Goal: Task Accomplishment & Management: Manage account settings

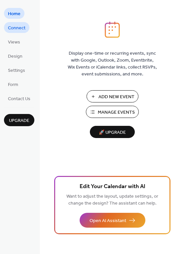
click at [17, 27] on span "Connect" at bounding box center [16, 28] width 17 height 7
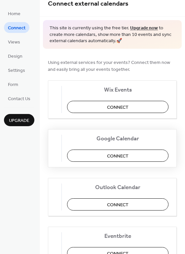
scroll to position [9, 0]
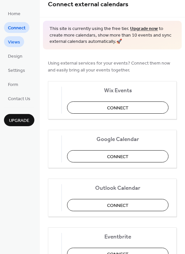
click at [15, 41] on span "Views" at bounding box center [14, 42] width 12 height 7
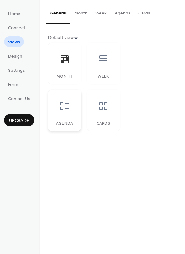
click at [67, 117] on div "Agenda" at bounding box center [64, 111] width 33 height 42
click at [18, 25] on span "Connect" at bounding box center [16, 28] width 17 height 7
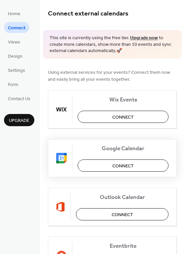
click at [105, 167] on button "Connect" at bounding box center [122, 165] width 91 height 12
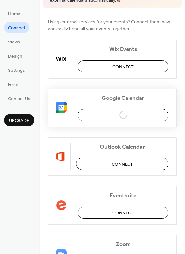
scroll to position [54, 0]
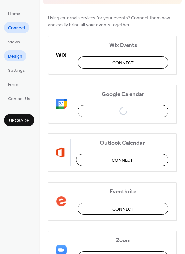
click at [11, 61] on link "Design" at bounding box center [15, 55] width 22 height 11
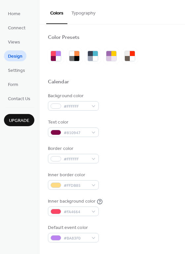
click at [89, 12] on button "Typography" at bounding box center [83, 11] width 32 height 23
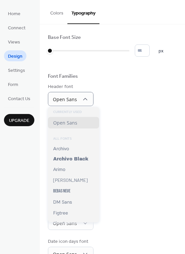
click at [129, 142] on div "Base Font Size * px Font Families Header font Open Sans Week days font Open San…" at bounding box center [112, 163] width 129 height 258
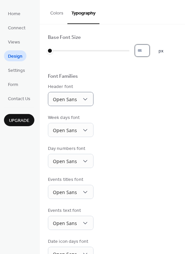
click at [145, 50] on input "*" at bounding box center [141, 50] width 15 height 12
type input "**"
click at [171, 134] on div "Week days font Open Sans" at bounding box center [112, 125] width 129 height 23
click at [21, 69] on span "Settings" at bounding box center [16, 70] width 17 height 7
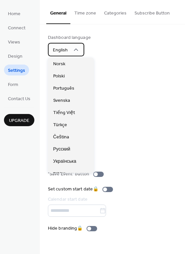
scroll to position [109, 0]
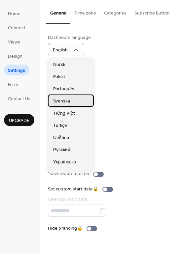
click at [67, 101] on span "Svenska" at bounding box center [61, 101] width 17 height 7
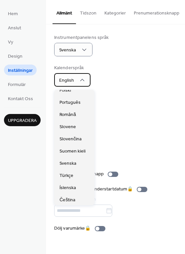
scroll to position [204, 0]
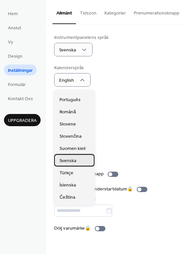
click at [65, 161] on span "Svenska" at bounding box center [67, 160] width 17 height 7
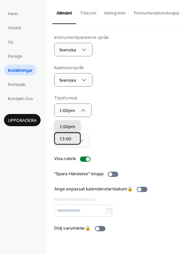
click at [63, 136] on span "13:00" at bounding box center [65, 138] width 12 height 7
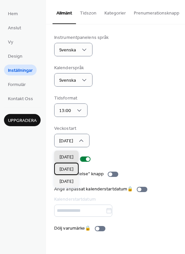
click at [69, 166] on span "[DATE]" at bounding box center [66, 169] width 14 height 7
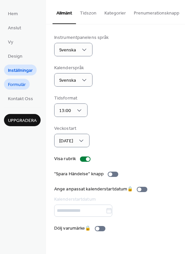
click at [23, 83] on span "Formulär" at bounding box center [17, 84] width 18 height 7
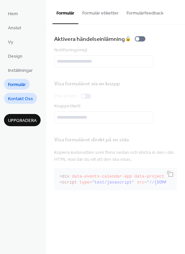
click at [23, 103] on link "Kontakt Oss" at bounding box center [20, 98] width 33 height 11
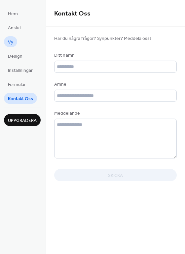
click at [12, 40] on span "Vy" at bounding box center [10, 42] width 5 height 7
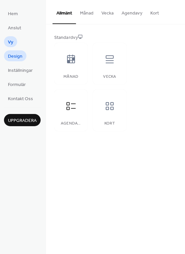
click at [14, 54] on span "Design" at bounding box center [15, 56] width 14 height 7
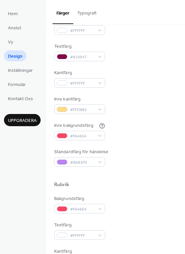
scroll to position [80, 0]
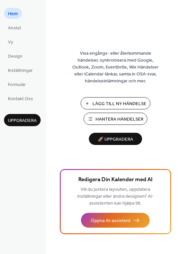
click at [110, 103] on span "Lägg Till Ny Händelse" at bounding box center [119, 104] width 54 height 7
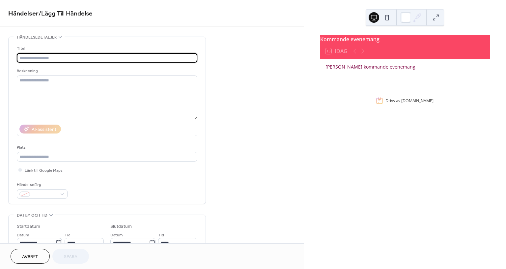
click at [58, 37] on div "•••" at bounding box center [107, 37] width 197 height 1
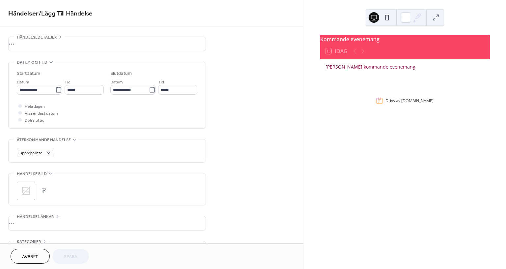
click at [58, 37] on div "•••" at bounding box center [107, 44] width 197 height 14
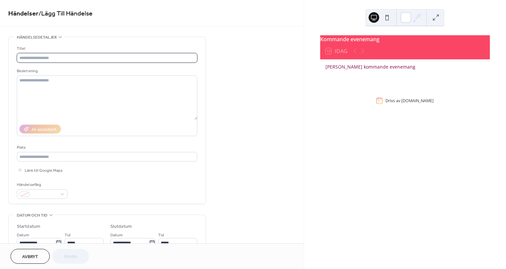
click at [57, 56] on input "text" at bounding box center [107, 58] width 181 height 10
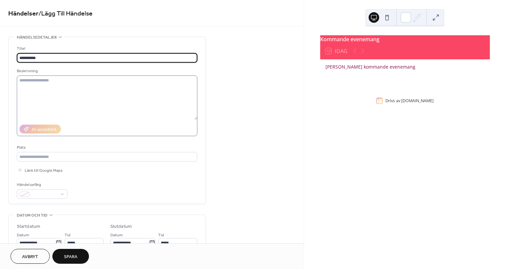
type input "**********"
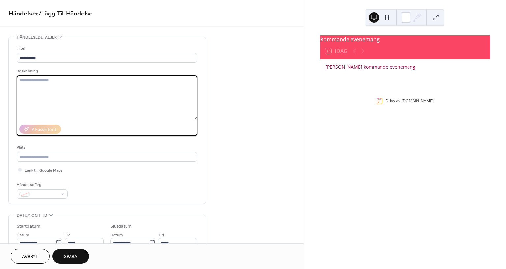
click at [70, 80] on textarea at bounding box center [107, 97] width 181 height 44
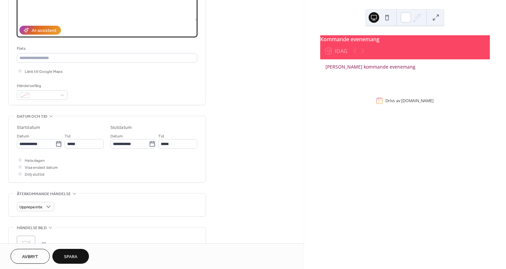
scroll to position [100, 0]
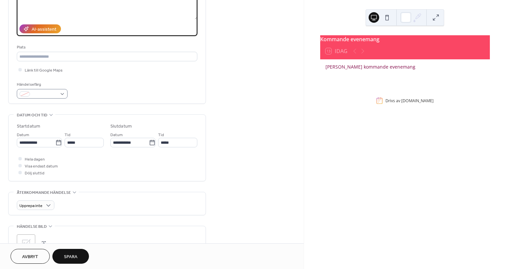
type textarea "**********"
click at [62, 93] on div at bounding box center [42, 94] width 51 height 10
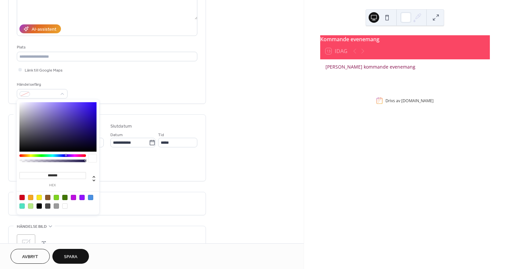
click at [92, 159] on div at bounding box center [93, 158] width 8 height 8
click at [22, 198] on div at bounding box center [21, 197] width 5 height 5
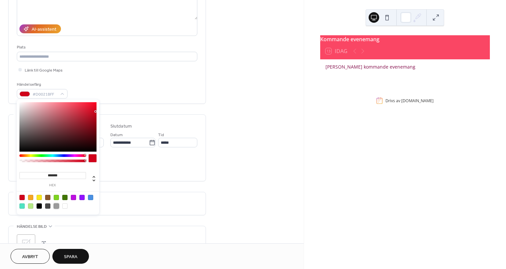
click at [57, 205] on div at bounding box center [56, 205] width 5 height 5
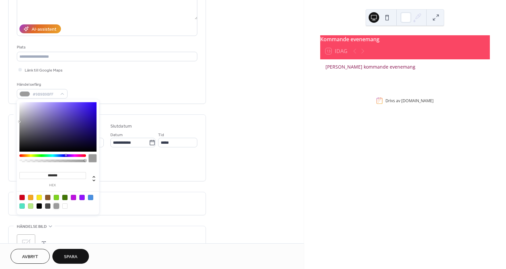
click at [24, 203] on div at bounding box center [21, 205] width 5 height 5
type input "*******"
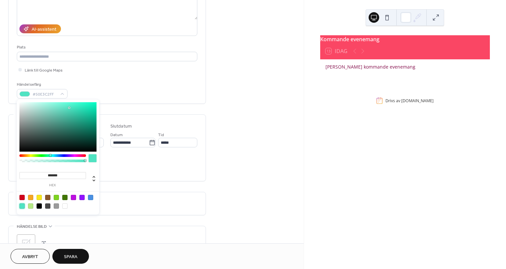
click at [229, 147] on div "**********" at bounding box center [152, 137] width 304 height 403
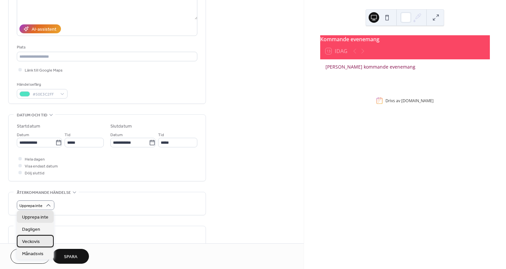
click at [45, 242] on div "Veckovis" at bounding box center [35, 241] width 37 height 12
click at [39, 229] on span "Dagligen" at bounding box center [31, 229] width 18 height 7
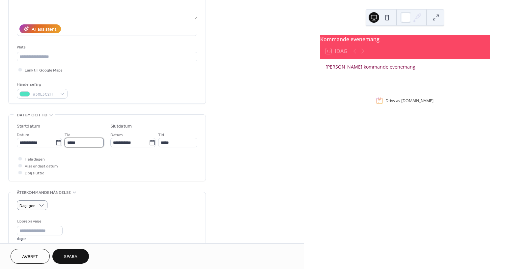
click at [80, 144] on input "*****" at bounding box center [84, 143] width 39 height 10
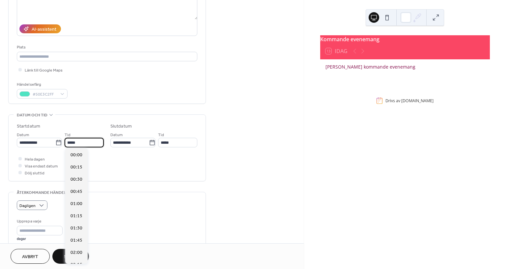
scroll to position [585, 0]
click at [80, 144] on input "*****" at bounding box center [84, 143] width 39 height 10
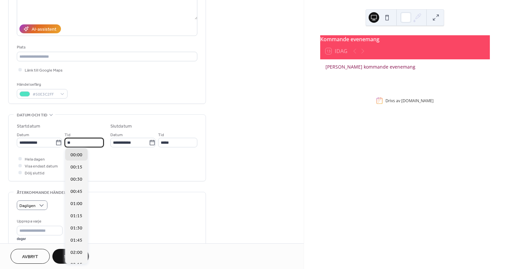
scroll to position [439, 0]
type input "*****"
click at [74, 156] on span "09:00" at bounding box center [77, 154] width 12 height 7
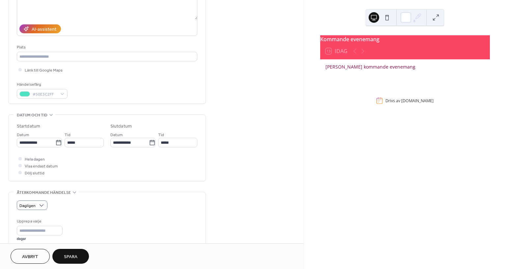
type input "*****"
click at [20, 172] on div at bounding box center [19, 172] width 3 height 3
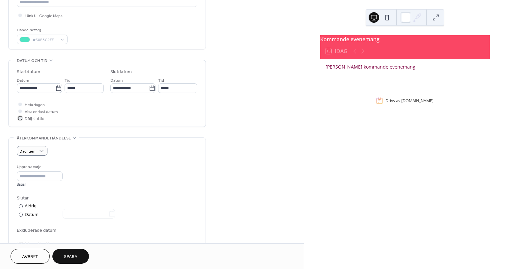
scroll to position [155, 0]
click at [49, 173] on input "*" at bounding box center [40, 176] width 46 height 10
click at [60, 174] on input "*" at bounding box center [40, 176] width 46 height 10
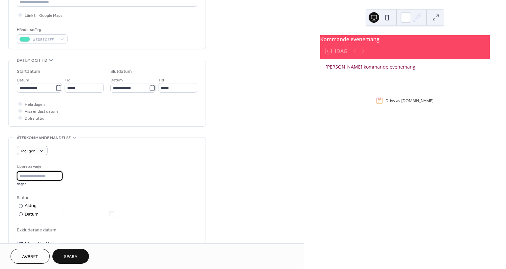
type input "*"
click at [60, 174] on input "*" at bounding box center [40, 176] width 46 height 10
click at [96, 178] on div "Upprepa varje * dagar" at bounding box center [107, 174] width 181 height 23
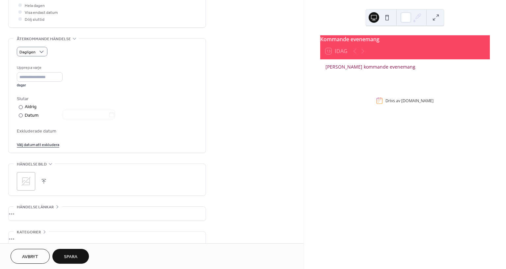
scroll to position [254, 0]
click at [72, 254] on span "Spara" at bounding box center [71, 256] width 14 height 7
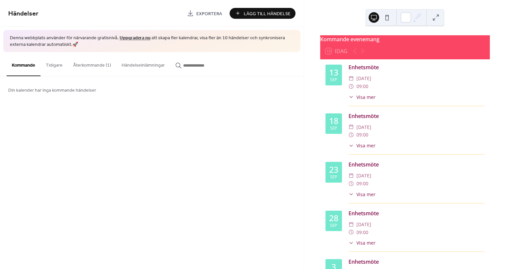
click at [388, 17] on button at bounding box center [387, 17] width 11 height 11
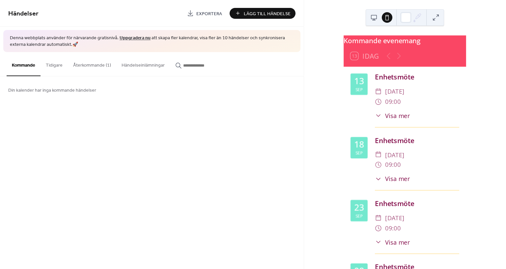
click at [377, 19] on button at bounding box center [374, 17] width 11 height 11
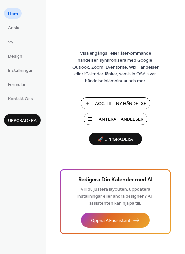
click at [101, 119] on span "Hantera Händelser" at bounding box center [119, 119] width 48 height 7
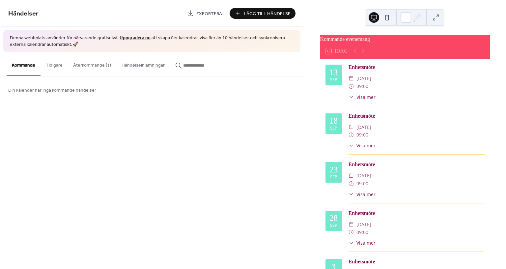
click at [89, 68] on button "Återkommande (1)" at bounding box center [92, 63] width 48 height 23
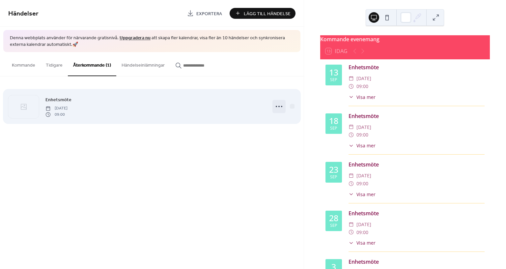
click at [275, 104] on icon at bounding box center [279, 106] width 11 height 11
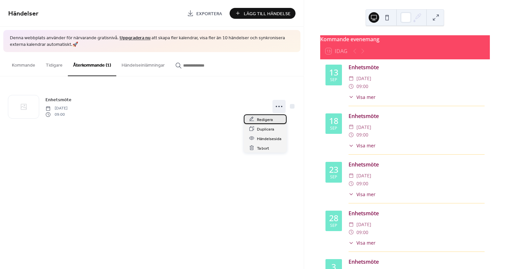
click at [268, 121] on span "Redigera" at bounding box center [265, 119] width 16 height 7
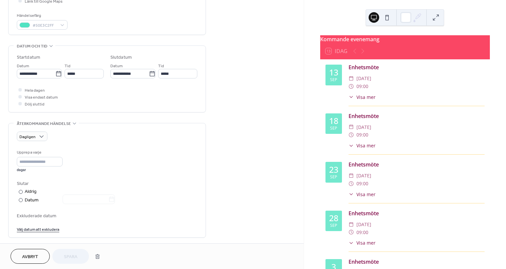
scroll to position [182, 0]
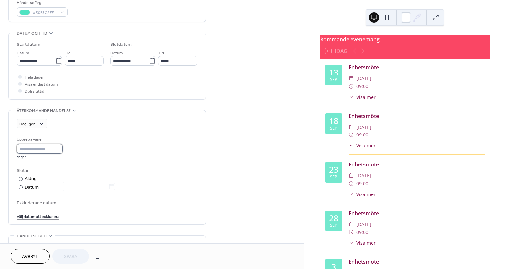
click at [46, 152] on input "*" at bounding box center [40, 149] width 46 height 10
type input "*"
click at [119, 156] on div "Upprepa varje * dagar" at bounding box center [107, 147] width 181 height 23
click at [220, 158] on div "**********" at bounding box center [152, 102] width 304 height 495
click at [35, 217] on link "Välj datum att exkludera" at bounding box center [38, 216] width 43 height 7
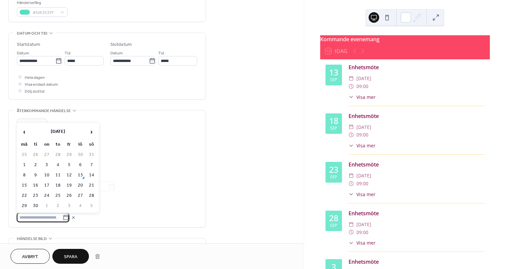
click at [172, 165] on div "Upprepa varje * dagar Slutar ​ Aldrig ​ Datum Exkluderade datum" at bounding box center [107, 179] width 181 height 86
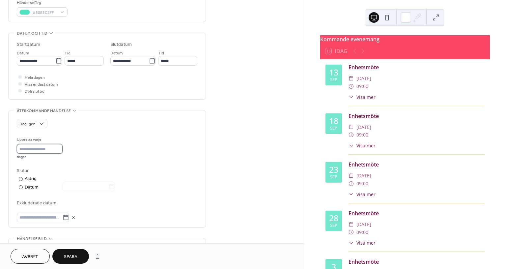
click at [60, 150] on input "*" at bounding box center [40, 149] width 46 height 10
click at [128, 138] on div "Upprepa varje * dagar" at bounding box center [107, 147] width 181 height 23
click at [31, 186] on div "Datum" at bounding box center [70, 188] width 90 height 8
click at [115, 186] on icon at bounding box center [111, 186] width 7 height 7
click at [108, 186] on input "text" at bounding box center [86, 187] width 46 height 10
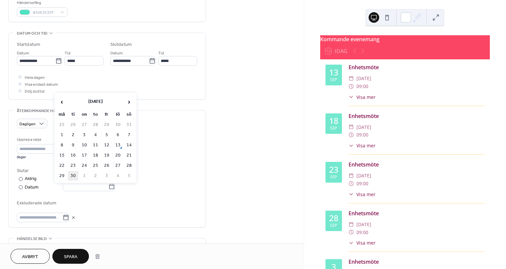
click at [72, 174] on td "30" at bounding box center [73, 176] width 11 height 10
type input "**********"
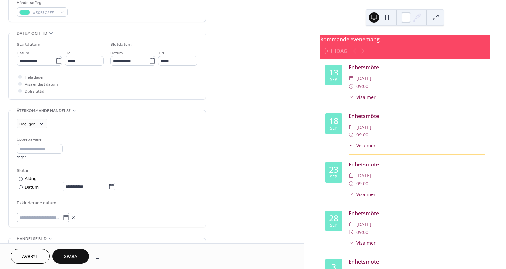
click at [69, 217] on icon at bounding box center [66, 217] width 7 height 7
click at [63, 217] on input "text" at bounding box center [40, 218] width 46 height 10
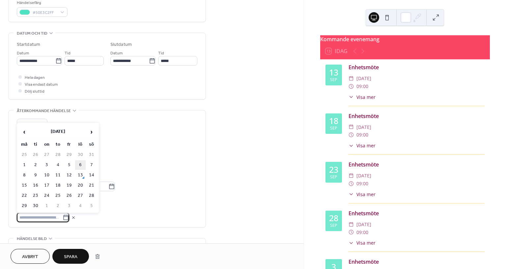
click at [81, 162] on td "6" at bounding box center [80, 165] width 11 height 10
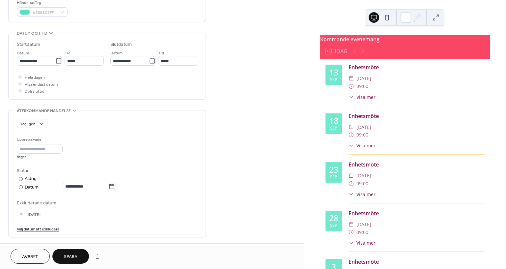
click at [44, 226] on link "Välj datum att exkludera" at bounding box center [38, 228] width 43 height 7
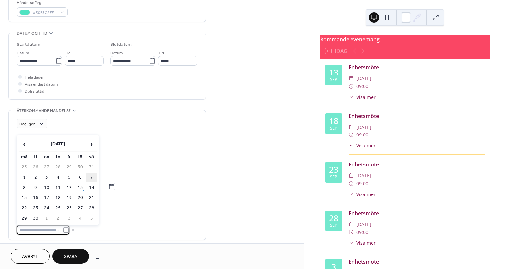
click at [91, 176] on td "7" at bounding box center [91, 178] width 11 height 10
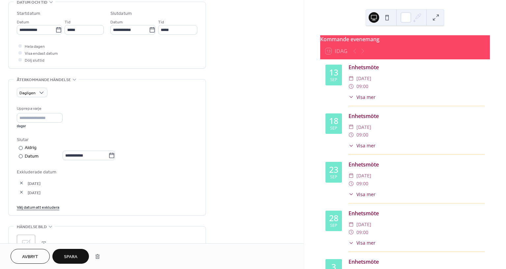
scroll to position [218, 0]
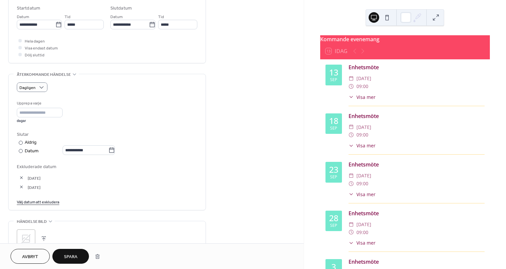
click at [160, 106] on div "Upprepa varje * dagar" at bounding box center [107, 111] width 181 height 23
click at [36, 122] on span "Veckovis" at bounding box center [31, 123] width 18 height 7
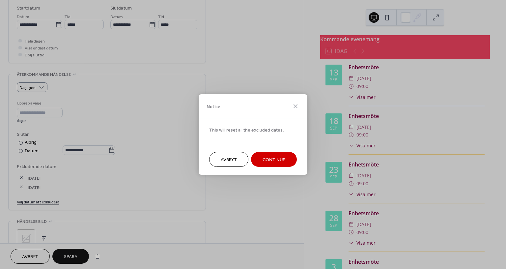
click at [269, 163] on span "Continue" at bounding box center [274, 160] width 23 height 7
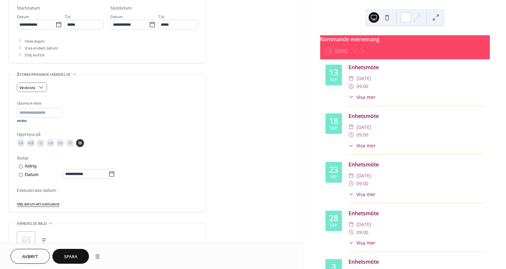
click at [33, 142] on div "må" at bounding box center [31, 143] width 8 height 8
click at [39, 143] on div "ti" at bounding box center [41, 143] width 8 height 8
click at [49, 143] on div "on" at bounding box center [50, 143] width 8 height 8
click at [62, 143] on div "to" at bounding box center [60, 143] width 8 height 8
click at [71, 143] on div "fr" at bounding box center [70, 143] width 8 height 8
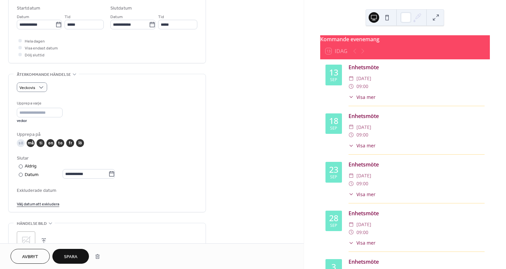
click at [78, 143] on div "lö" at bounding box center [80, 143] width 8 height 8
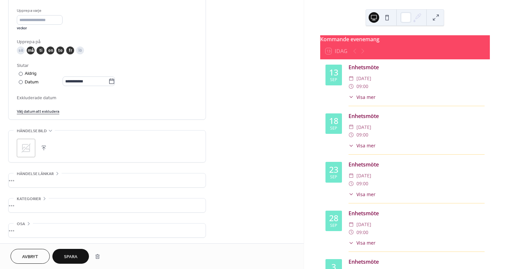
click at [79, 254] on button "Spara" at bounding box center [70, 256] width 37 height 15
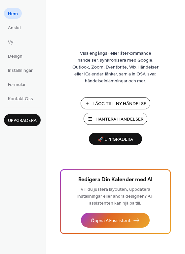
click at [115, 118] on span "Hantera Händelser" at bounding box center [119, 119] width 48 height 7
click at [14, 41] on link "Vy" at bounding box center [10, 41] width 13 height 11
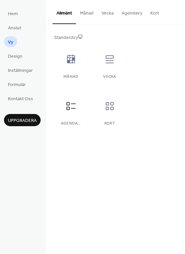
click at [87, 15] on button "Månad" at bounding box center [86, 11] width 21 height 23
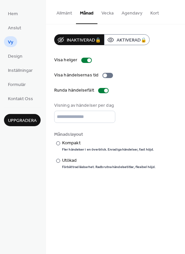
click at [66, 13] on button "Allmänt" at bounding box center [63, 11] width 23 height 23
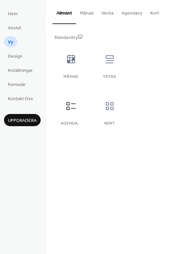
click at [108, 15] on button "Vecka" at bounding box center [107, 11] width 20 height 23
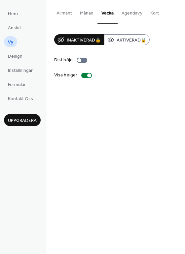
click at [129, 13] on button "Agendavy" at bounding box center [131, 11] width 29 height 23
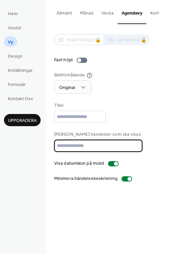
click at [72, 146] on input "**" at bounding box center [98, 146] width 88 height 12
type input "*"
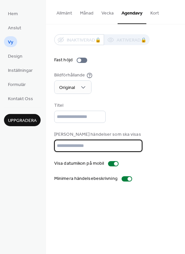
type input "**"
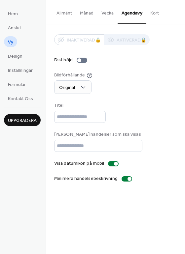
click at [118, 124] on div "Inaktiverad 🔒 Aktiverad 🔒 Fast höjd Bildförhållande Original Titel Max antal hä…" at bounding box center [115, 108] width 122 height 148
click at [152, 14] on button "Kort" at bounding box center [154, 11] width 16 height 23
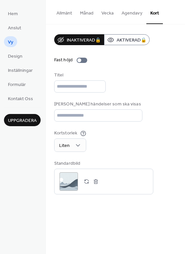
click at [83, 15] on button "Månad" at bounding box center [86, 11] width 21 height 23
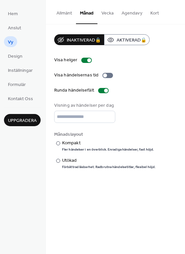
click at [67, 12] on button "Allmänt" at bounding box center [63, 11] width 23 height 23
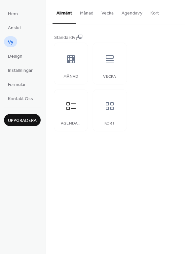
click at [76, 104] on div at bounding box center [71, 106] width 20 height 20
click at [16, 56] on span "Design" at bounding box center [15, 56] width 14 height 7
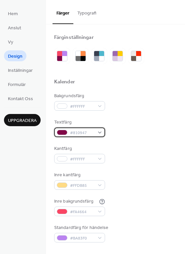
click at [100, 133] on div "#810947" at bounding box center [79, 133] width 51 height 10
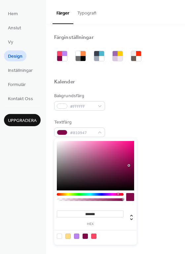
click at [147, 109] on div "Bakgrundsfärg #FFFFFF" at bounding box center [115, 102] width 122 height 18
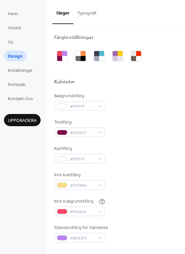
click at [131, 218] on div "Bakgrundsfärg #FFFFFF Textfärg #810947 Kantfärg #FFFFFF Inre kantfärg #FFDB85 I…" at bounding box center [115, 168] width 122 height 150
click at [129, 169] on div "Bakgrundsfärg #FFFFFF Textfärg #810947 Kantfärg #FFFFFF Inre kantfärg #FFDB85 I…" at bounding box center [115, 168] width 122 height 150
click at [23, 72] on span "Inställningar" at bounding box center [20, 70] width 25 height 7
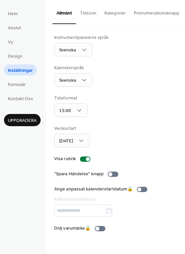
click at [85, 11] on button "Tidszon" at bounding box center [88, 11] width 24 height 23
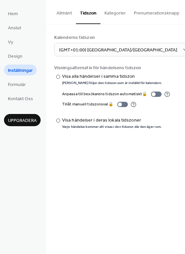
click at [103, 13] on button "Kategorier" at bounding box center [114, 11] width 29 height 23
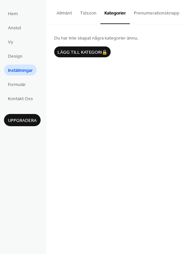
click at [141, 15] on button "Prenumerationsknapp" at bounding box center [156, 11] width 53 height 23
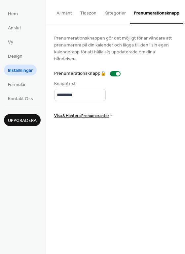
click at [65, 16] on button "Allmänt" at bounding box center [63, 11] width 23 height 23
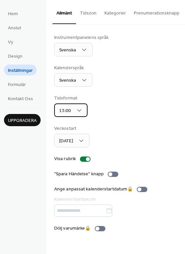
click at [76, 117] on div "13:00" at bounding box center [70, 110] width 33 height 14
click at [102, 116] on div "Tidsformat 13:00" at bounding box center [115, 106] width 122 height 22
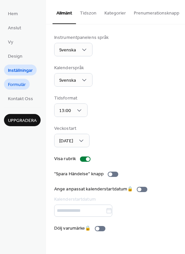
click at [20, 86] on span "Formulär" at bounding box center [17, 84] width 18 height 7
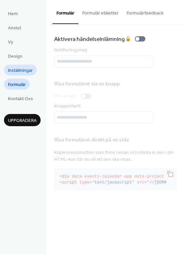
click at [25, 69] on span "Inställningar" at bounding box center [20, 70] width 25 height 7
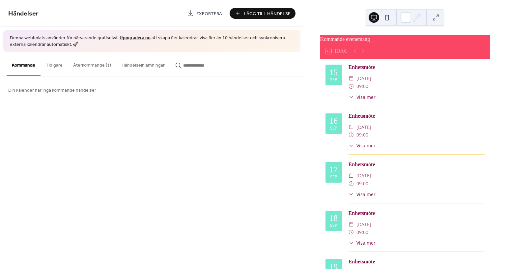
click at [119, 64] on button "Händelseinlämningar" at bounding box center [143, 63] width 54 height 23
click at [96, 64] on button "Återkommande (1)" at bounding box center [92, 63] width 48 height 23
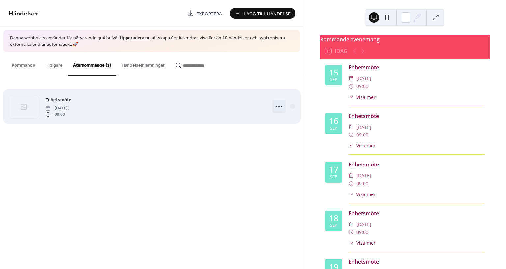
click at [279, 104] on icon at bounding box center [279, 106] width 11 height 11
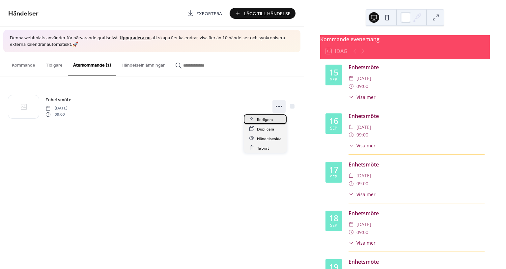
click at [267, 119] on span "Redigera" at bounding box center [265, 119] width 16 height 7
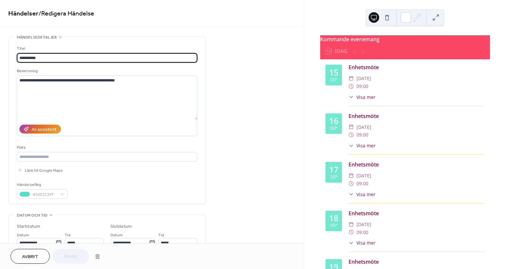
type input "**********"
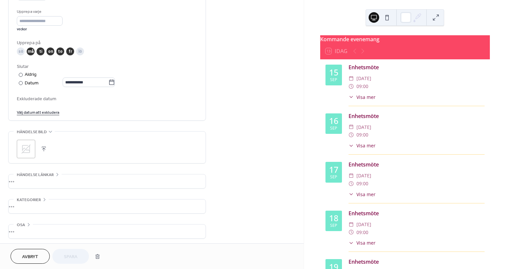
scroll to position [311, 0]
click at [28, 253] on span "Avbryt" at bounding box center [30, 256] width 16 height 7
